Goal: Task Accomplishment & Management: Complete application form

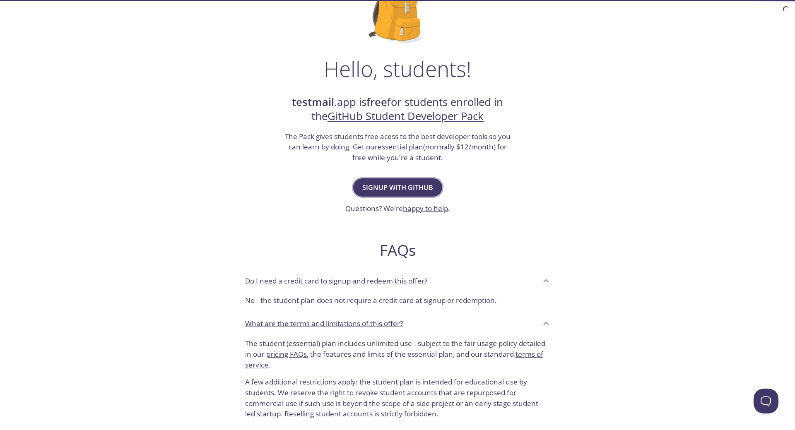
click at [405, 184] on span "Signup with GitHub" at bounding box center [397, 188] width 71 height 12
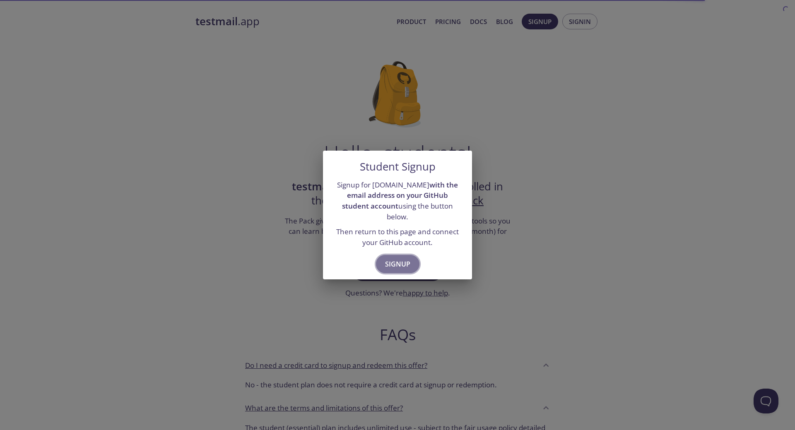
click at [393, 258] on span "Signup" at bounding box center [397, 264] width 25 height 12
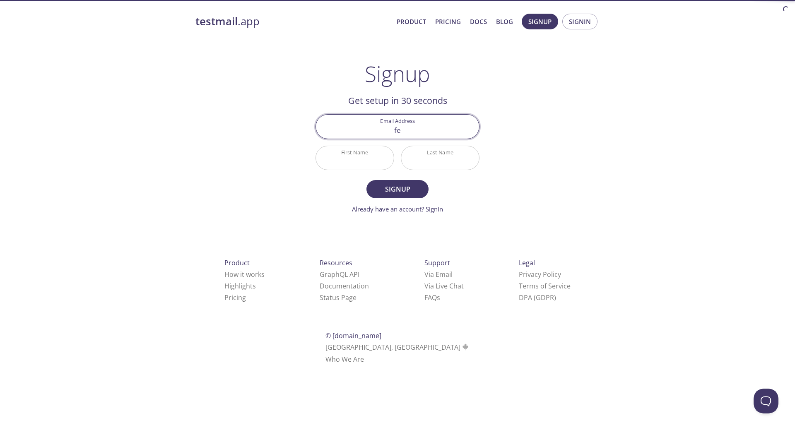
type input "[EMAIL_ADDRESS][DOMAIN_NAME]"
type input "[PERSON_NAME]"
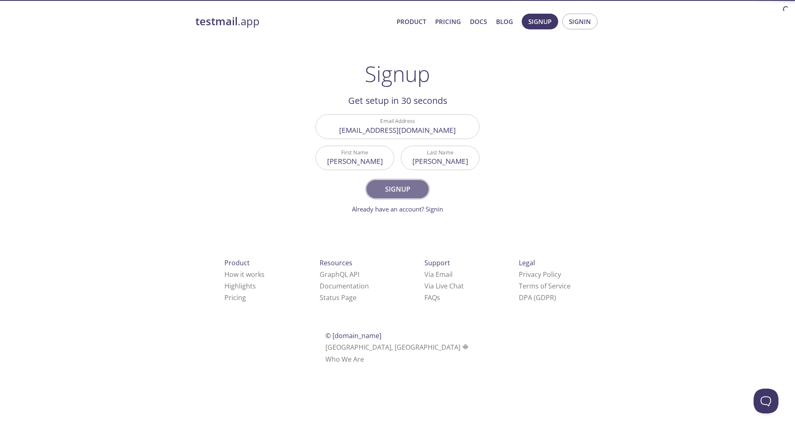
click at [415, 187] on span "Signup" at bounding box center [398, 189] width 44 height 12
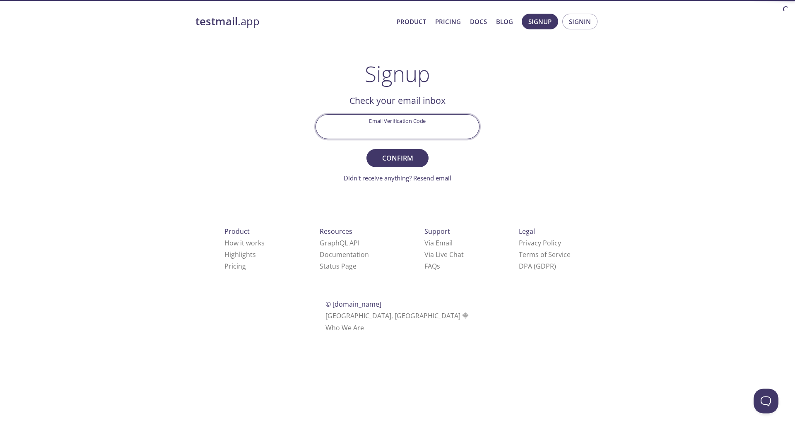
click at [425, 133] on input "Email Verification Code" at bounding box center [397, 127] width 163 height 24
type input "Y5CW5KW"
click at [413, 161] on span "Confirm" at bounding box center [398, 158] width 44 height 12
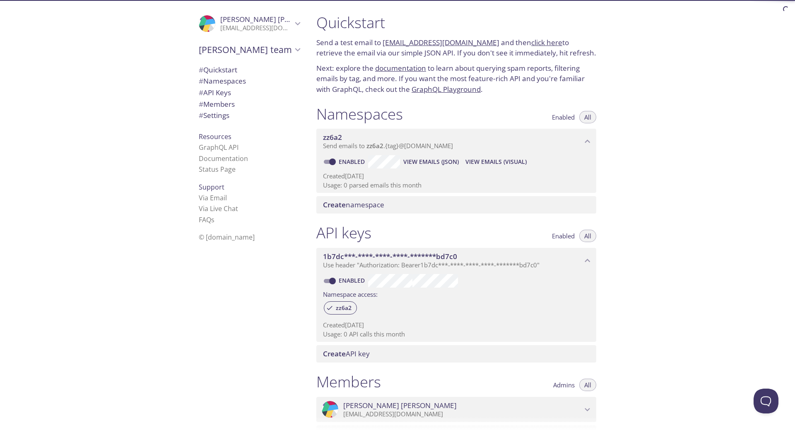
click at [739, 205] on div "Quickstart Send a test email to zz6a2.test@inbox.testmail.app and then click he…" at bounding box center [552, 215] width 485 height 430
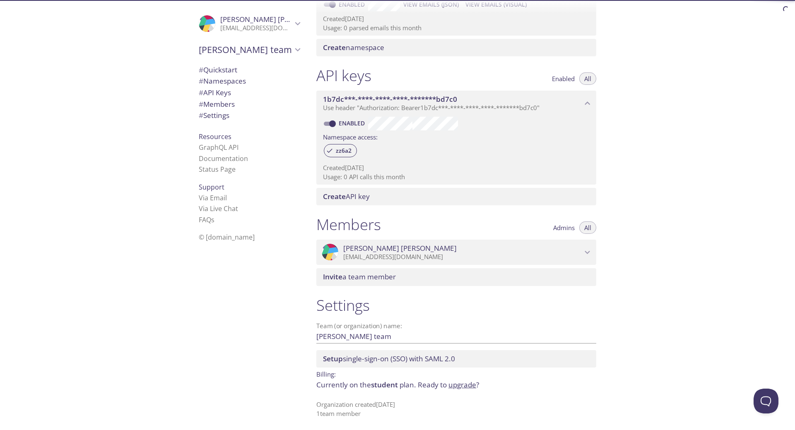
scroll to position [159, 0]
